Goal: Communication & Community: Connect with others

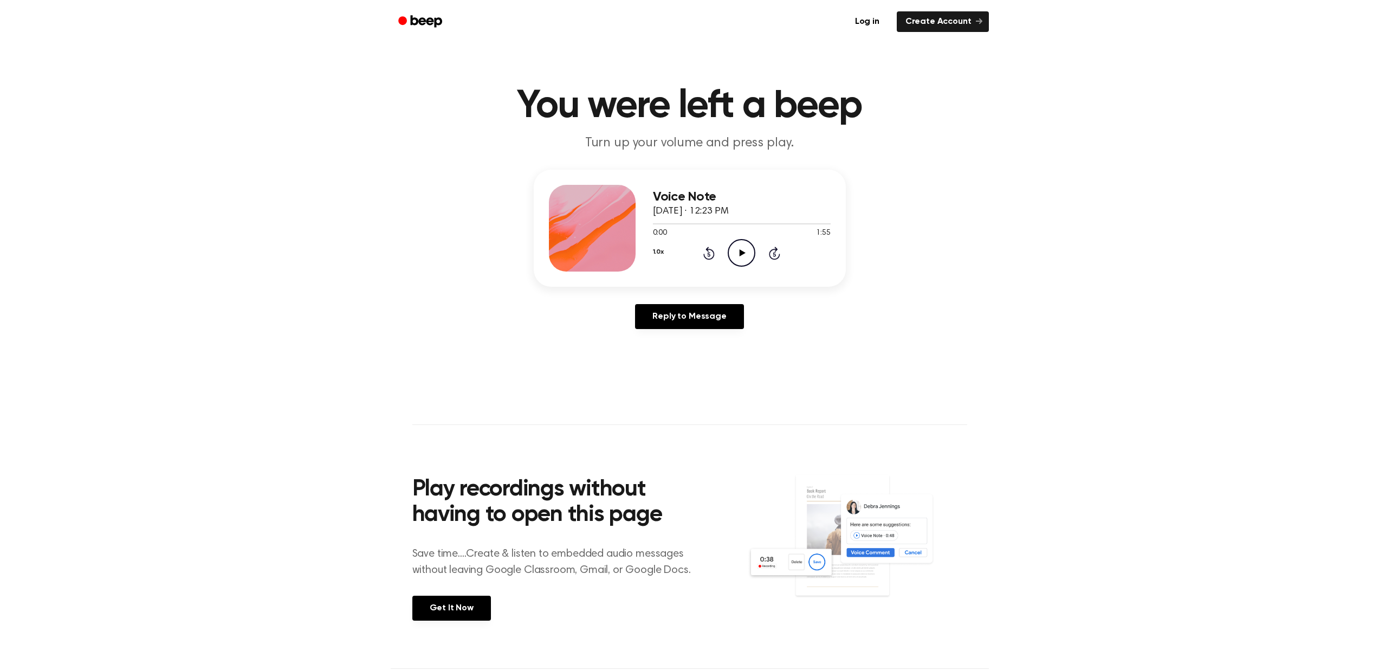
click at [737, 247] on icon "Play Audio" at bounding box center [742, 253] width 28 height 28
click at [737, 252] on icon "Pause Audio" at bounding box center [742, 253] width 28 height 28
drag, startPoint x: 655, startPoint y: 225, endPoint x: 643, endPoint y: 227, distance: 12.6
click at [643, 227] on div "Voice Note [DATE] · 12:23 PM 0:00 1:55 Your browser does not support the [objec…" at bounding box center [690, 228] width 312 height 117
click at [534, 105] on h1 "You were left a beep" at bounding box center [689, 106] width 555 height 39
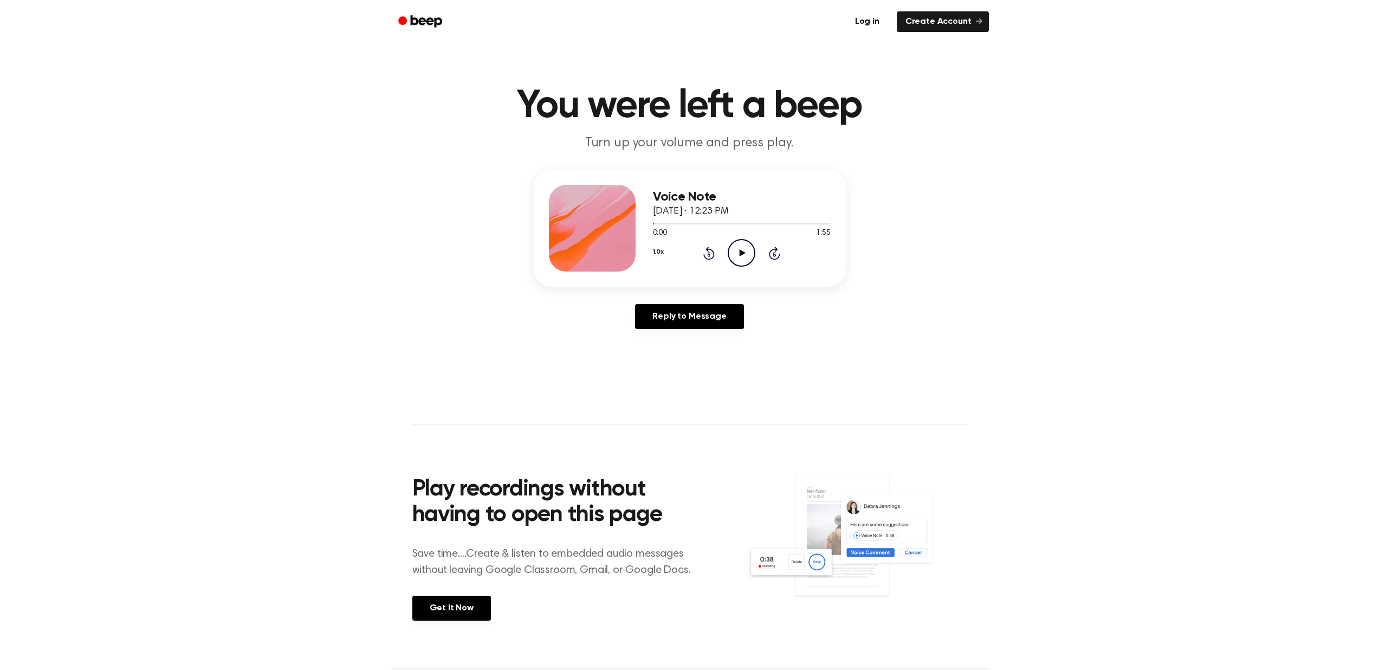
click at [742, 248] on icon "Play Audio" at bounding box center [742, 253] width 28 height 28
click at [741, 258] on icon "Play Audio" at bounding box center [742, 253] width 28 height 28
click at [888, 131] on header "You were left a beep Turn up your volume and press play." at bounding box center [689, 120] width 1353 height 66
click at [780, 256] on div "1.0x Rewind 5 seconds Pause Audio Skip 5 seconds" at bounding box center [742, 253] width 178 height 28
click at [778, 254] on icon at bounding box center [774, 252] width 11 height 13
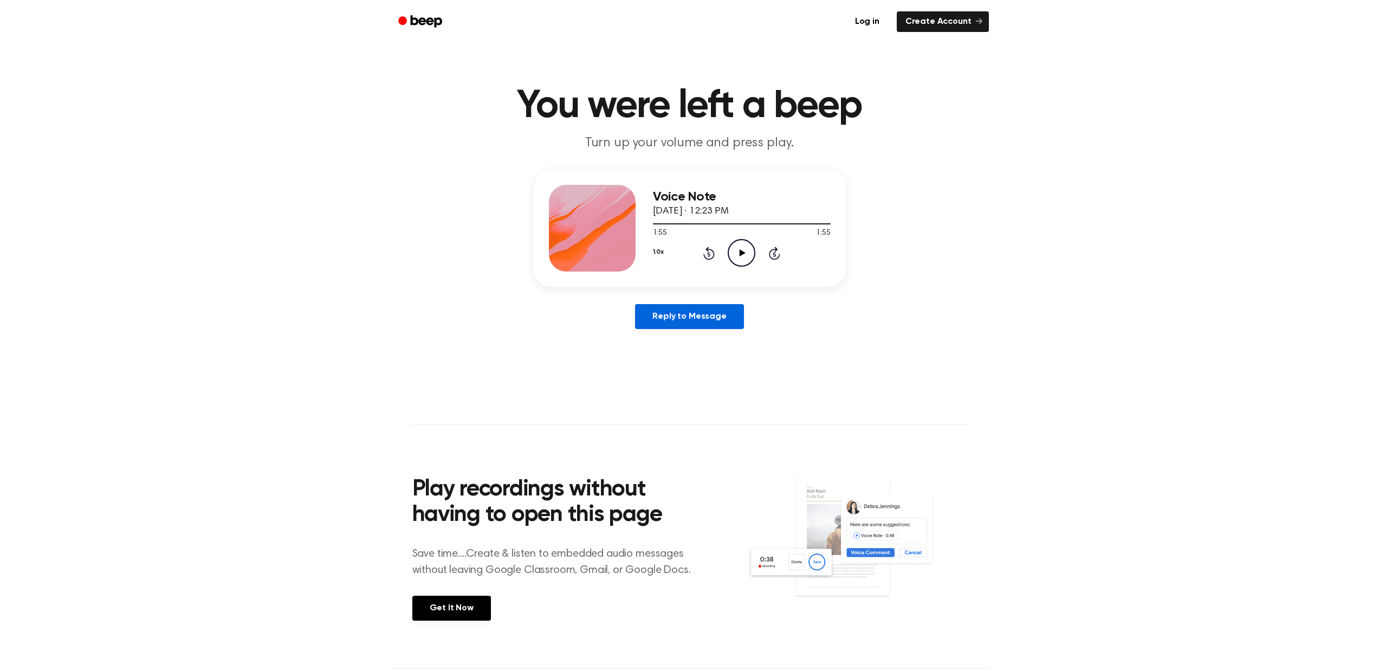
click at [662, 320] on link "Reply to Message" at bounding box center [689, 316] width 108 height 25
